Goal: Information Seeking & Learning: Learn about a topic

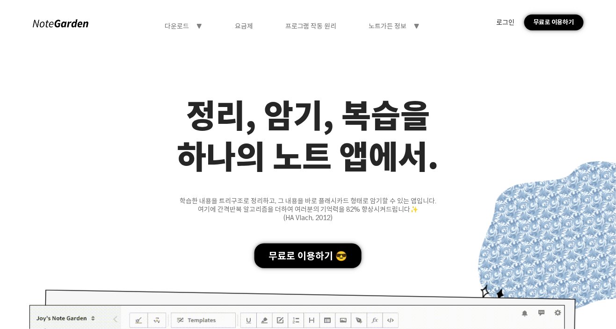
click at [173, 27] on div "다운로드" at bounding box center [177, 26] width 24 height 8
click at [68, 64] on div "정리, 암기, 복습을 하나의 노트 앱에서. 학습한 내용을 트리구조로 정리하고, 그 내용을 바로 플래시카드 형태로 암기할 수 있는 앱입니다. 여…" at bounding box center [308, 322] width 616 height 554
click at [399, 25] on div "노트가든 정보" at bounding box center [388, 26] width 38 height 8
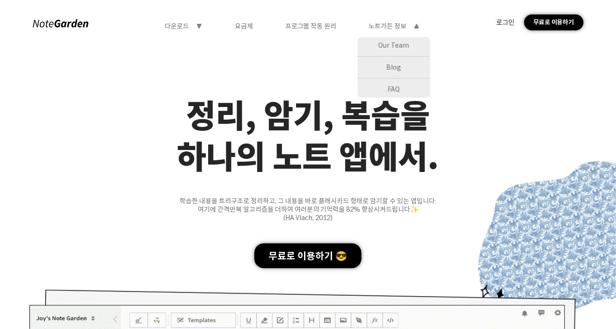
click at [503, 25] on div "로그인" at bounding box center [505, 22] width 18 height 8
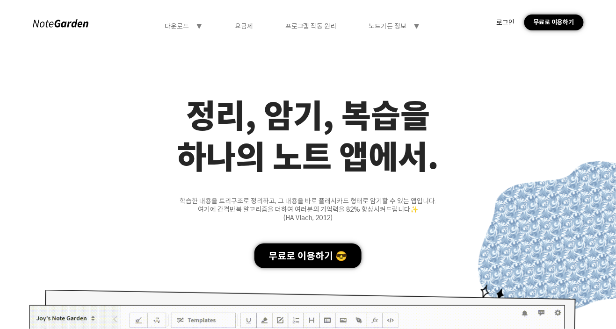
click at [411, 28] on div "노트가든 정보 symbol-triangle-down" at bounding box center [395, 26] width 52 height 8
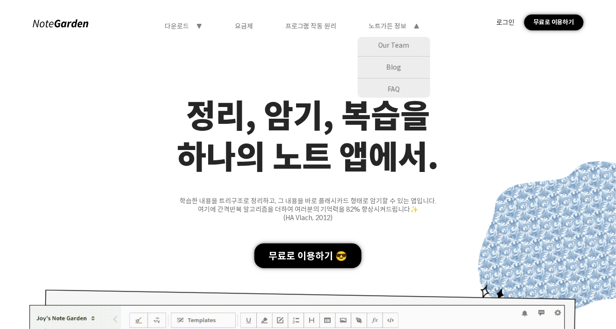
click at [401, 49] on div "Our Team" at bounding box center [394, 45] width 73 height 17
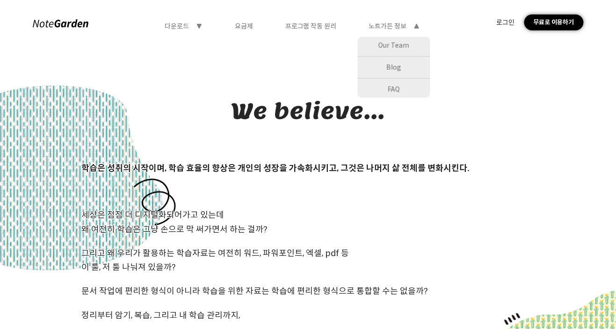
click at [401, 69] on div "Blog" at bounding box center [394, 67] width 73 height 17
click at [408, 94] on div "FAQ" at bounding box center [394, 89] width 73 height 17
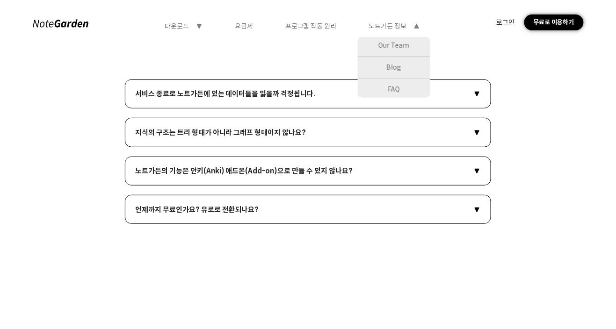
scroll to position [100, 0]
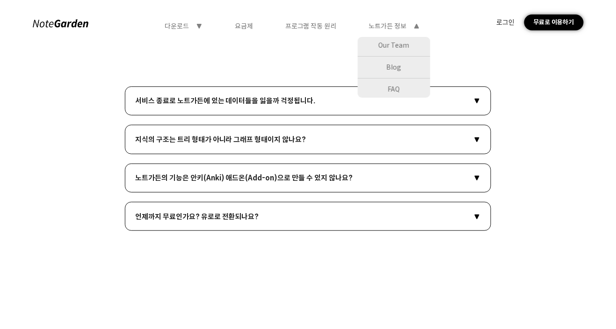
click at [479, 99] on icon "symbol-triangle-down" at bounding box center [476, 100] width 7 height 7
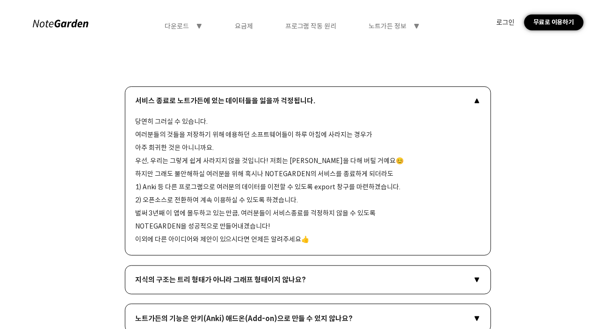
click at [522, 229] on div "서비스 종료로 노트가든에 있는 데이터들을 잃을까 걱정됩니다. symbol-triangle-up 당연히 그러실 수 있습니다. 여러분들의 것들을 …" at bounding box center [308, 229] width 520 height 285
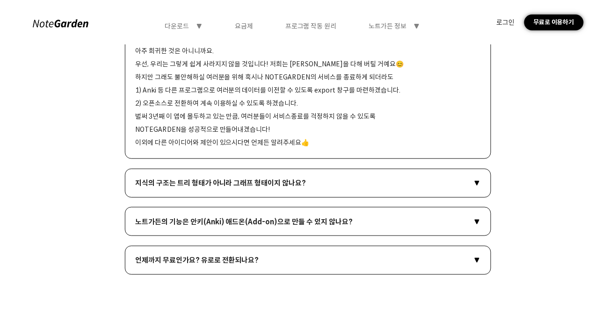
scroll to position [197, 0]
click at [377, 210] on div "노트가든의 기능은 안키(Anki) 애드온(Add-on)으로 만들 수 있지 않나요? symbol-triangle-down" at bounding box center [308, 221] width 366 height 29
click at [399, 260] on div "언제까지 무료인가요? 유로로 전환되나요? symbol-triangle-down" at bounding box center [308, 260] width 346 height 9
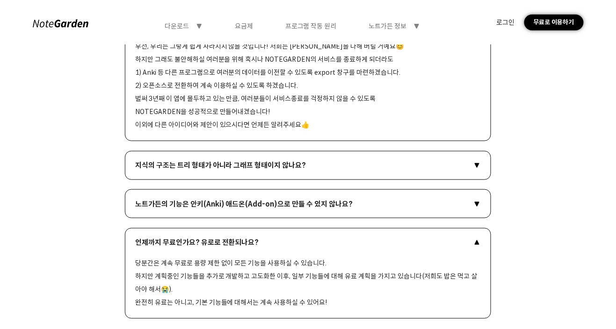
scroll to position [0, 0]
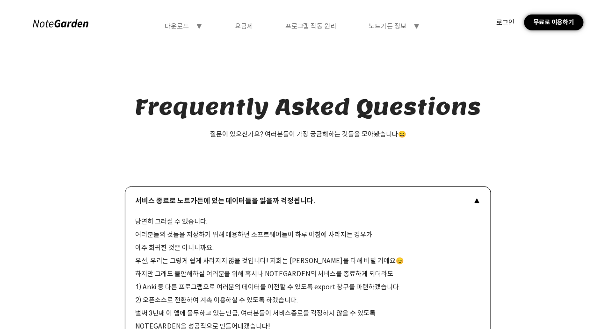
click at [202, 26] on icon "symbol-triangle-down" at bounding box center [199, 25] width 7 height 7
click at [203, 72] on div "웹 버전" at bounding box center [183, 67] width 73 height 17
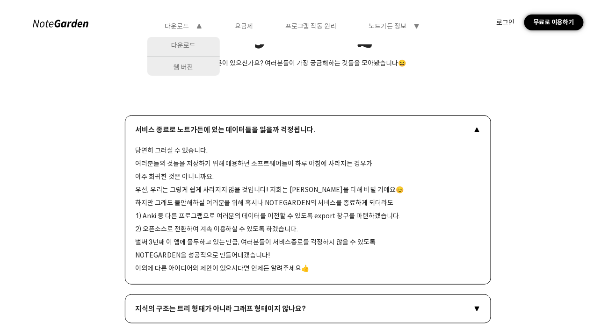
scroll to position [71, 0]
click at [412, 126] on div "서비스 종료로 노트가든에 있는 데이터들을 잃을까 걱정됩니다. symbol-triangle-up" at bounding box center [308, 129] width 346 height 9
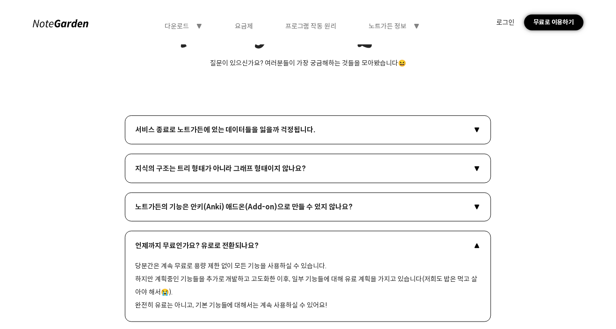
click at [400, 26] on div "노트가든 정보" at bounding box center [388, 26] width 38 height 8
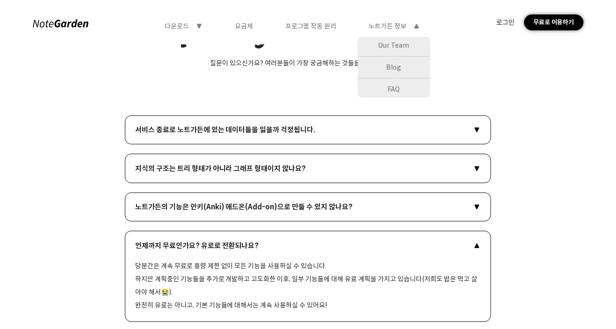
click at [404, 89] on div "FAQ" at bounding box center [394, 89] width 73 height 17
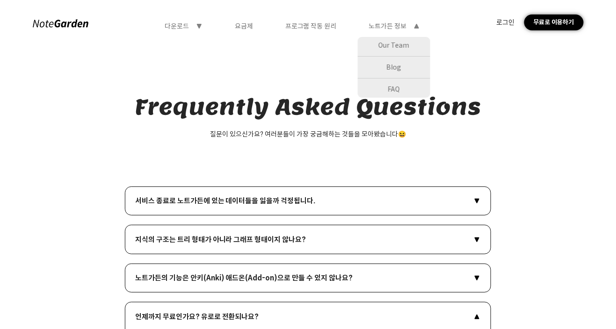
click at [404, 89] on div "FAQ" at bounding box center [394, 89] width 73 height 17
click at [408, 40] on div "Our Team" at bounding box center [394, 45] width 73 height 17
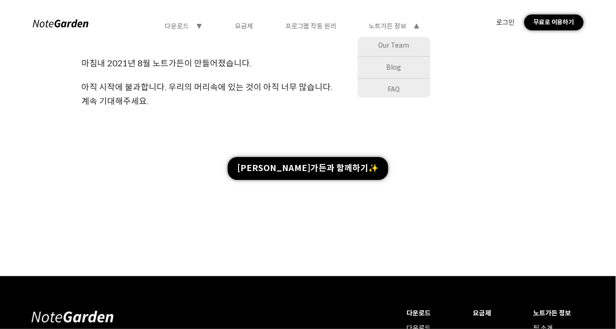
scroll to position [838, 0]
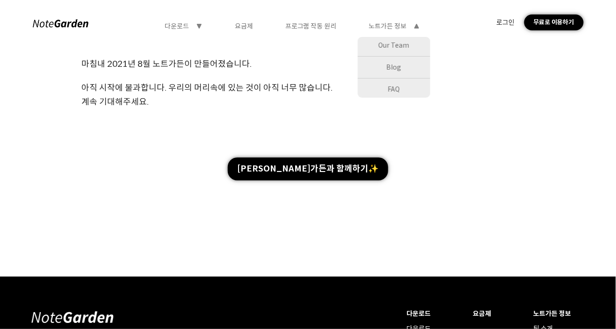
click at [335, 169] on div "[PERSON_NAME]가든과 함께하기✨" at bounding box center [308, 169] width 161 height 23
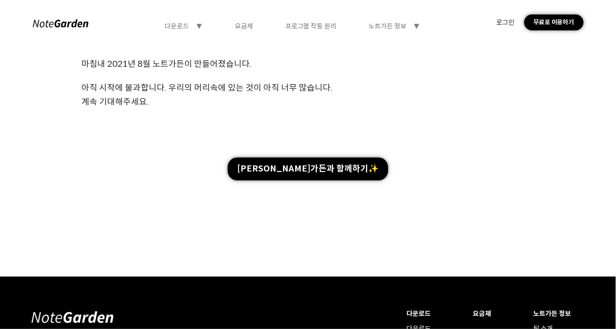
click at [335, 169] on div "[PERSON_NAME]가든과 함께하기✨" at bounding box center [308, 169] width 161 height 23
click at [551, 27] on div "무료로 이용하기" at bounding box center [554, 23] width 60 height 16
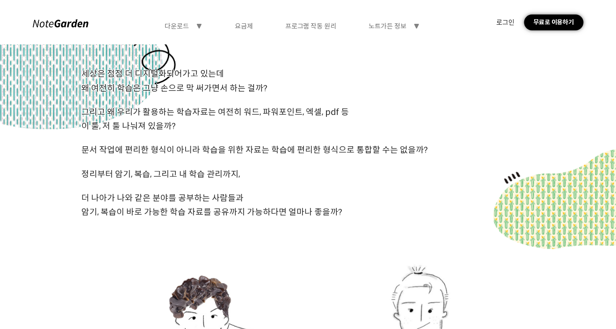
scroll to position [0, 0]
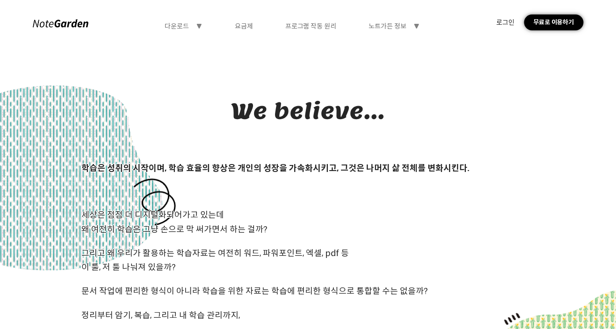
click at [203, 36] on div "다운로드 symbol-triangle-down 요금제 프로그램 작동 원리 노트가든 정보 symbol-triangle-down 로그인 무료로 이…" at bounding box center [308, 22] width 616 height 45
click at [199, 27] on icon at bounding box center [199, 26] width 5 height 5
click at [193, 66] on div "웹 버전" at bounding box center [183, 67] width 73 height 17
